Goal: Find specific page/section: Find specific page/section

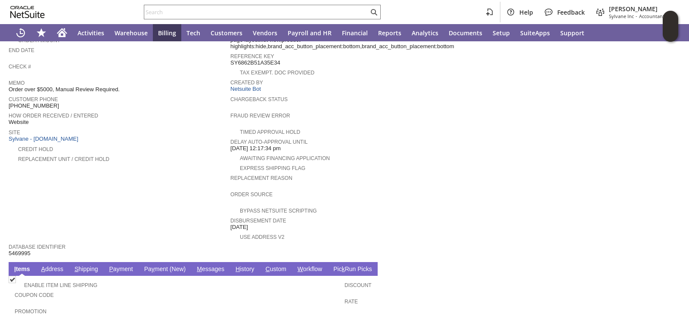
scroll to position [332, 0]
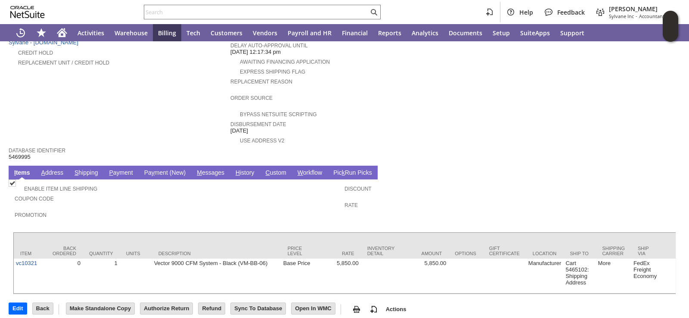
click at [57, 169] on link "A ddress" at bounding box center [52, 173] width 26 height 8
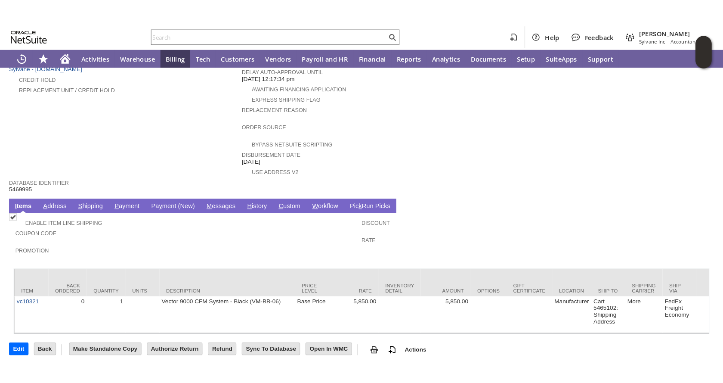
scroll to position [260, 0]
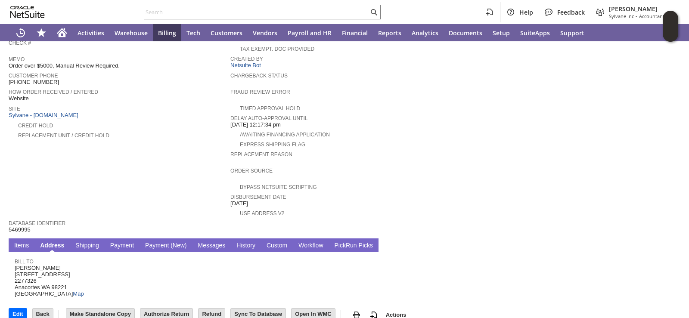
click at [110, 192] on td "Customer CU1221918 Nick Hilsinger Date 7/2/2025 Sale # C709265560 Posting Perio…" at bounding box center [120, 31] width 222 height 374
drag, startPoint x: 17, startPoint y: 261, endPoint x: 62, endPoint y: 262, distance: 45.6
click at [62, 265] on span "Nick Hilsinger 10200 March Point Rd. 2277326 Anacortes WA 98221 United States M…" at bounding box center [49, 281] width 69 height 33
drag, startPoint x: 15, startPoint y: 261, endPoint x: 69, endPoint y: 276, distance: 56.2
click at [69, 276] on span "Nick Hilsinger 10200 March Point Rd. 2277326 Anacortes WA 98221 United States M…" at bounding box center [49, 281] width 69 height 33
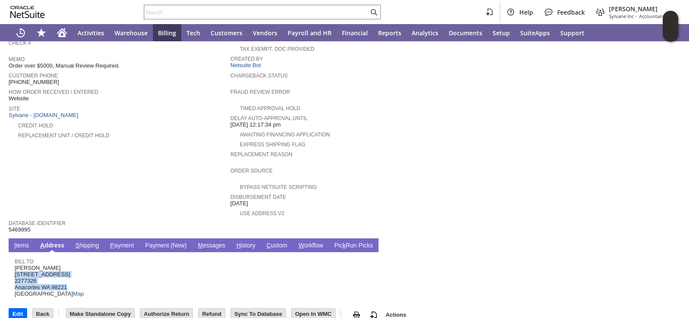
copy span "10200 March Point Rd. 2277326 Anacortes WA 98221"
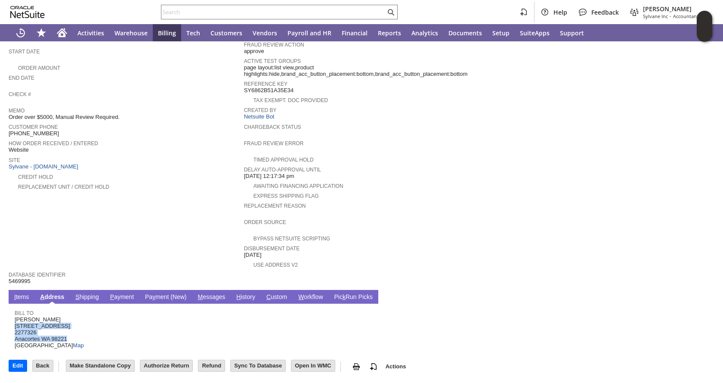
scroll to position [195, 0]
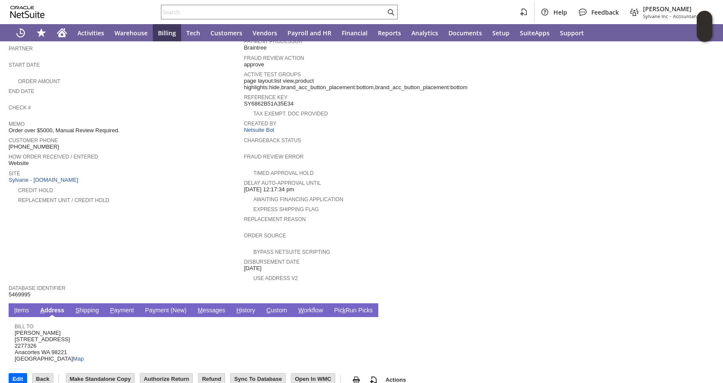
click at [202, 201] on td "Customer CU1221918 Nick Hilsinger Date 7/2/2025 Sale # C709265560 Posting Perio…" at bounding box center [127, 95] width 236 height 374
click at [182, 233] on td "Customer CU1221918 Nick Hilsinger Date 7/2/2025 Sale # C709265560 Posting Perio…" at bounding box center [127, 95] width 236 height 374
click at [23, 307] on link "I tems" at bounding box center [21, 311] width 19 height 8
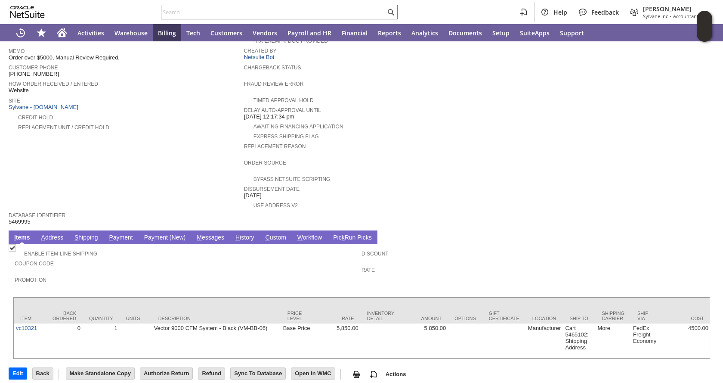
scroll to position [0, 0]
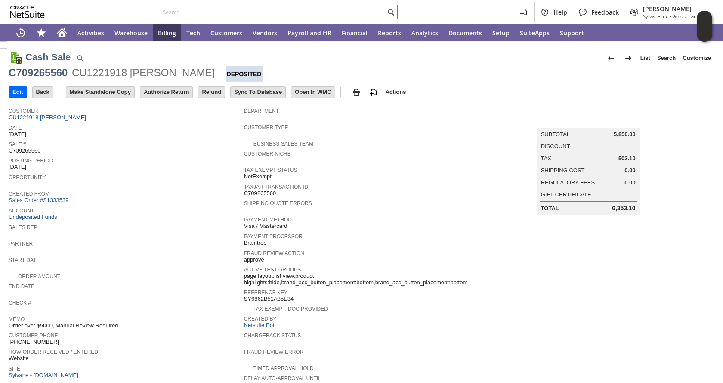
click at [70, 119] on link "CU1221918 [PERSON_NAME]" at bounding box center [49, 117] width 80 height 6
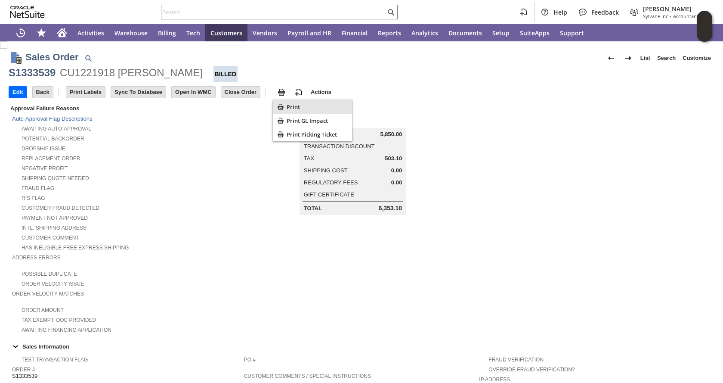
click at [286, 108] on div "Print" at bounding box center [312, 107] width 79 height 14
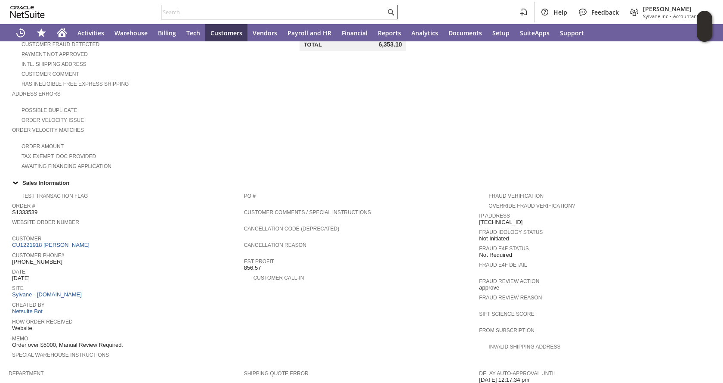
scroll to position [215, 0]
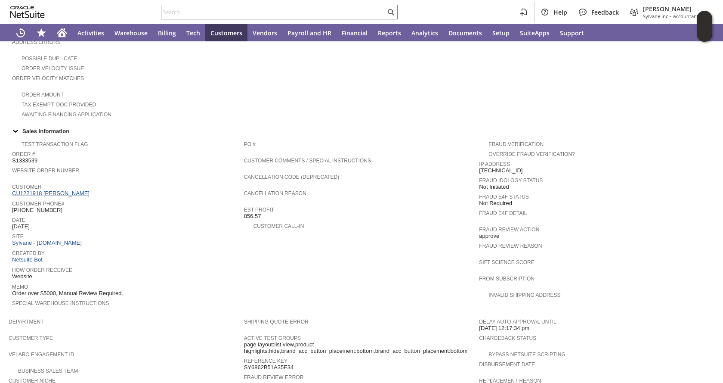
click at [54, 190] on link "CU1221918 [PERSON_NAME]" at bounding box center [52, 193] width 80 height 6
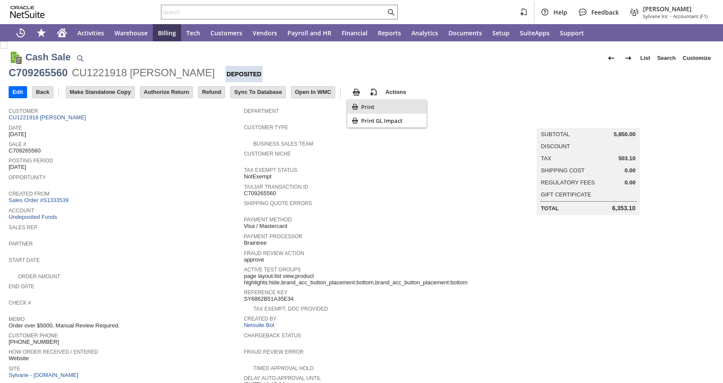
click at [364, 107] on span "Print" at bounding box center [392, 107] width 62 height 8
click at [161, 155] on span "Posting Period" at bounding box center [124, 159] width 231 height 9
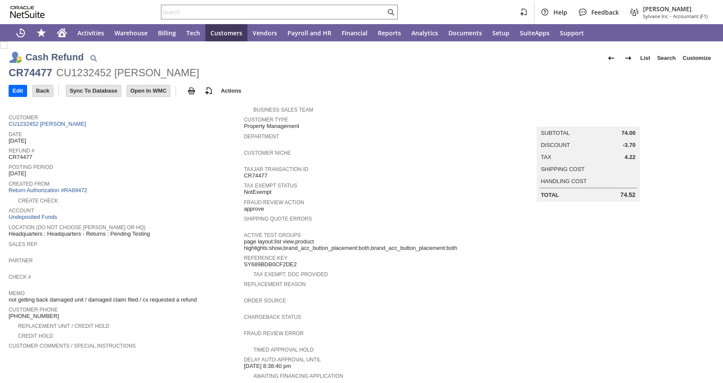
click at [189, 224] on span "Location (Do Not choose Sheeran or HQ)" at bounding box center [124, 226] width 231 height 9
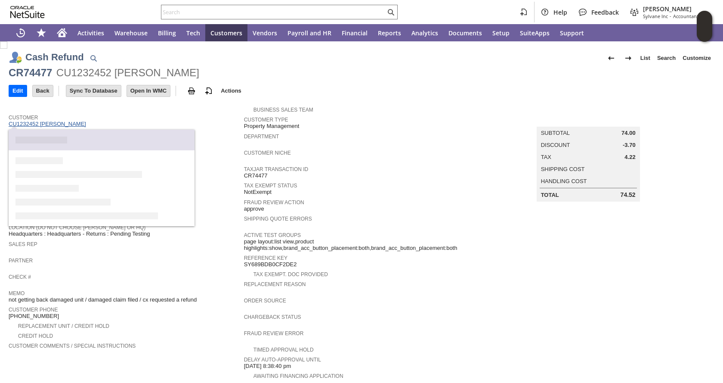
click at [55, 121] on link "CU1232452 Luke Adams" at bounding box center [49, 124] width 80 height 6
